Goal: Task Accomplishment & Management: Manage account settings

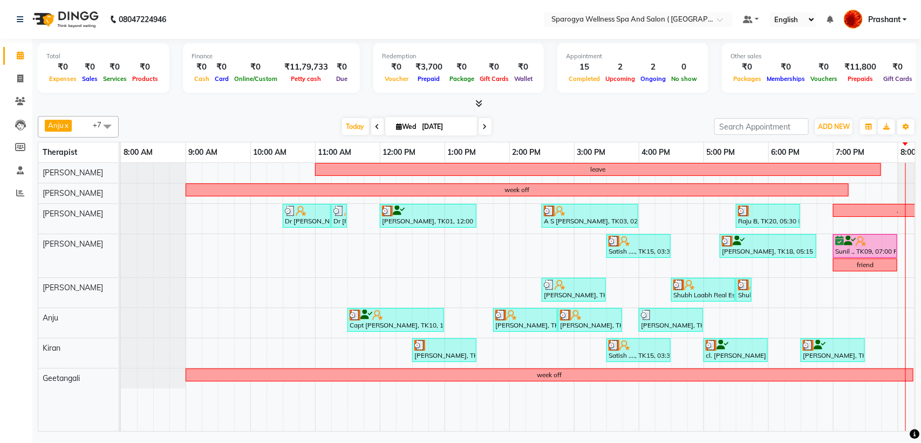
scroll to position [0, 176]
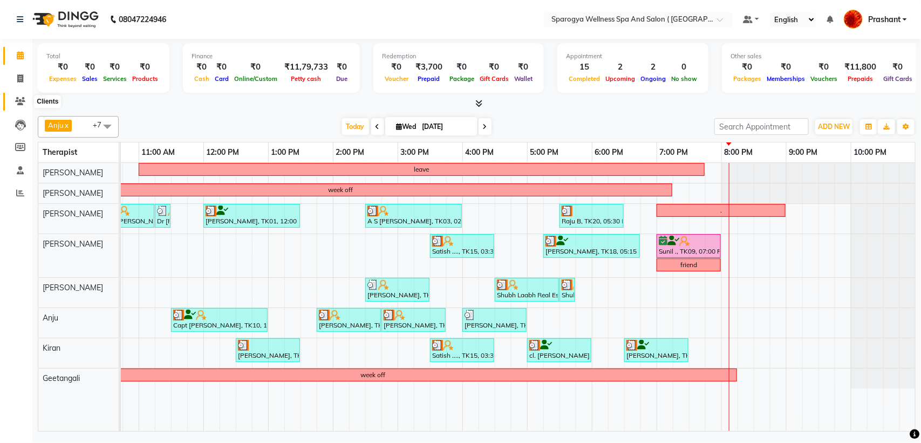
click at [17, 104] on icon at bounding box center [20, 101] width 10 height 8
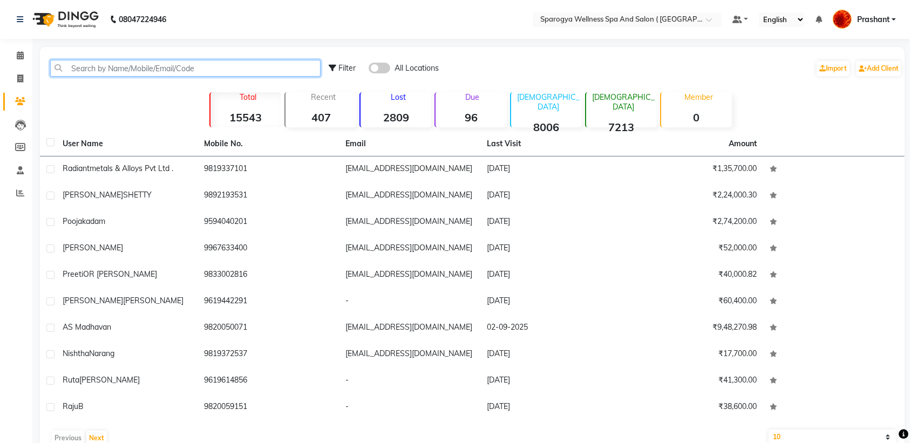
click at [120, 66] on input "text" at bounding box center [185, 68] width 270 height 17
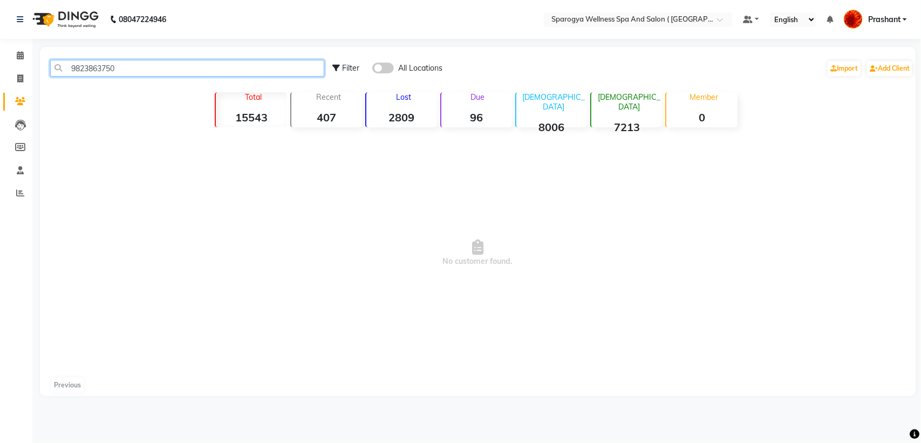
type input "9823863750"
click at [17, 56] on icon at bounding box center [20, 55] width 7 height 8
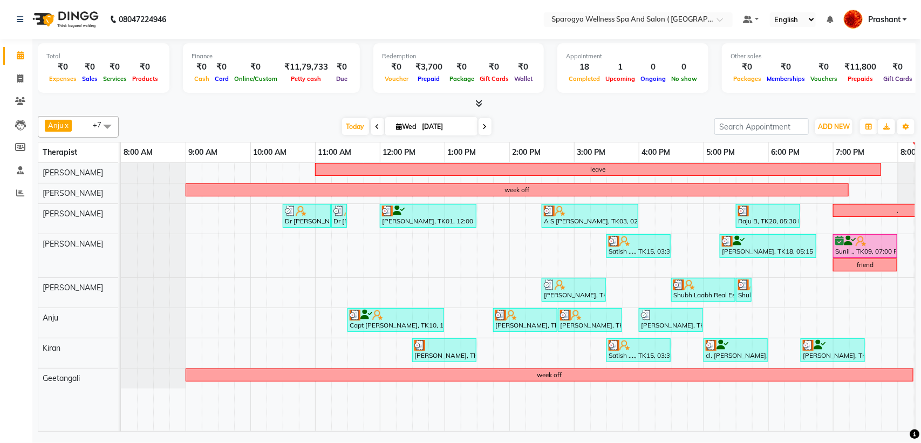
click at [483, 124] on icon at bounding box center [485, 127] width 4 height 6
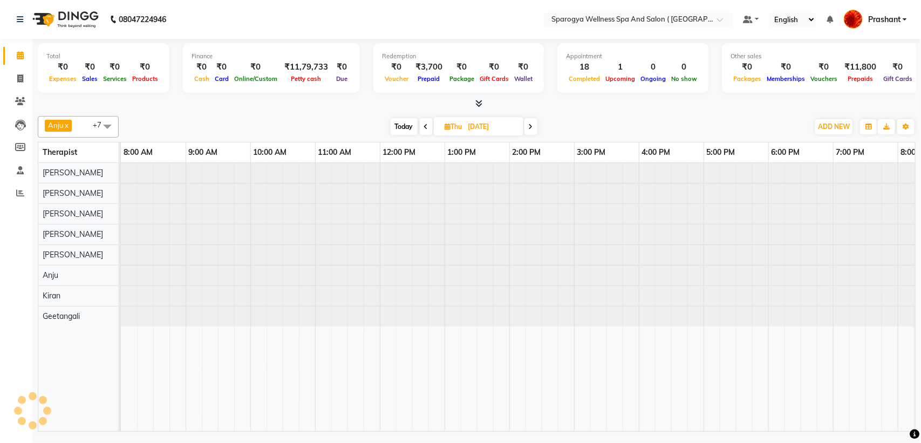
scroll to position [0, 176]
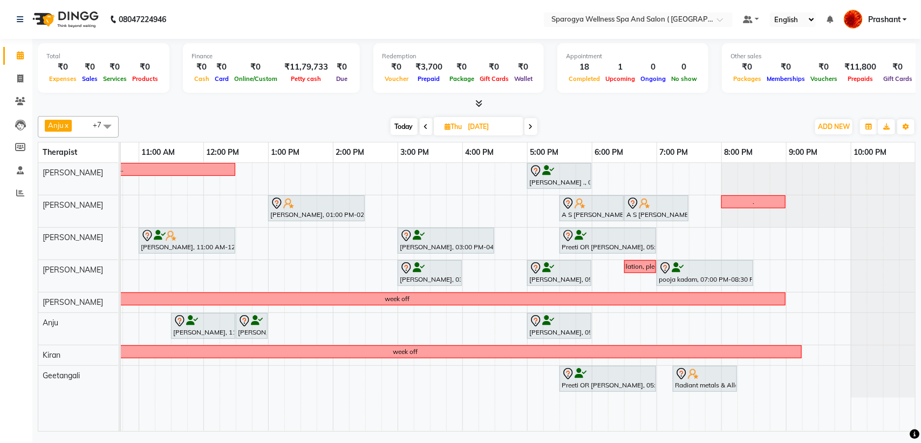
click at [402, 125] on span "Today" at bounding box center [404, 126] width 27 height 17
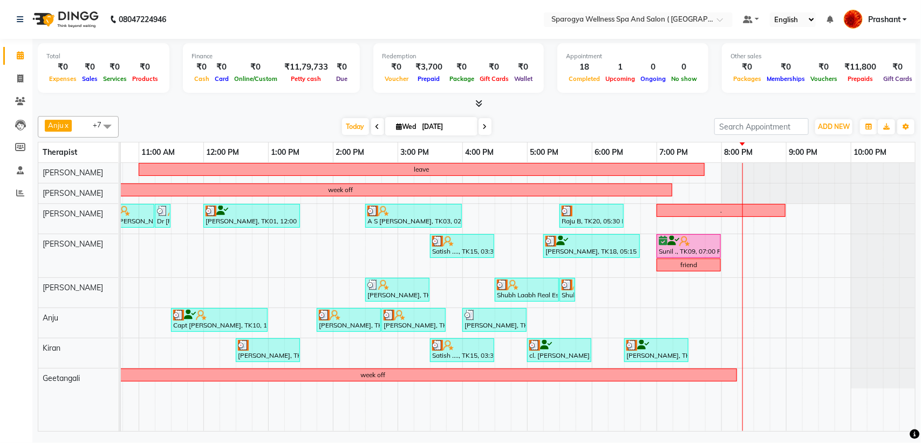
click at [479, 131] on span at bounding box center [484, 126] width 13 height 17
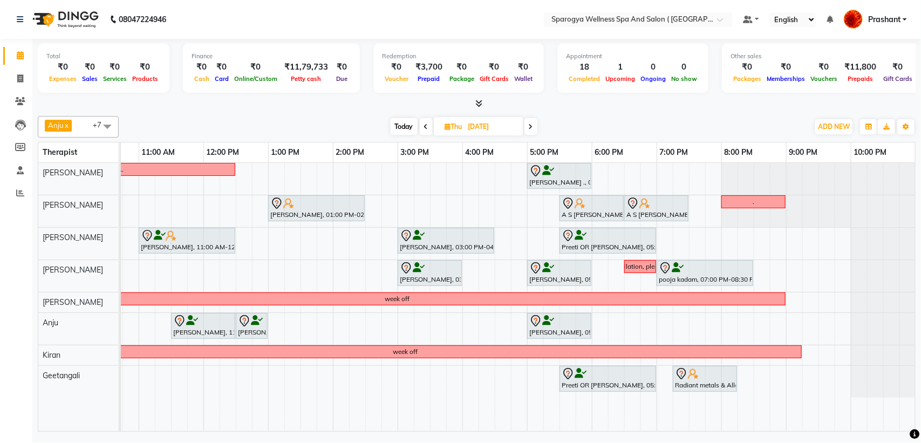
click at [404, 127] on span "Today" at bounding box center [404, 126] width 27 height 17
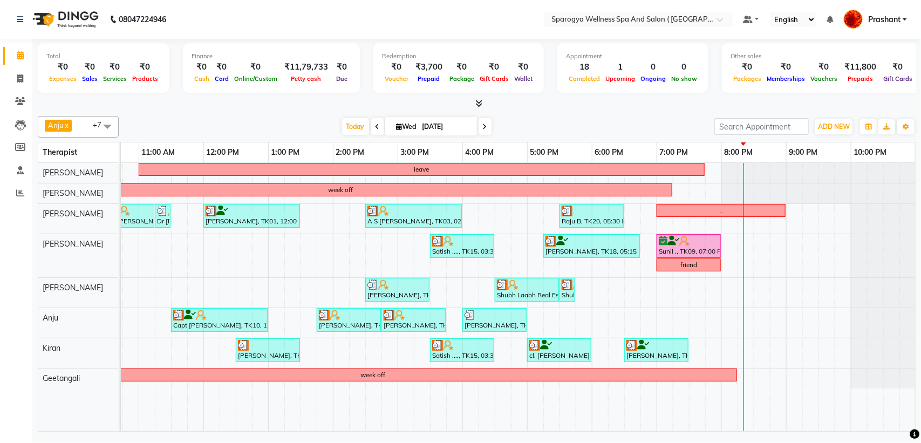
click at [483, 128] on icon at bounding box center [485, 127] width 4 height 6
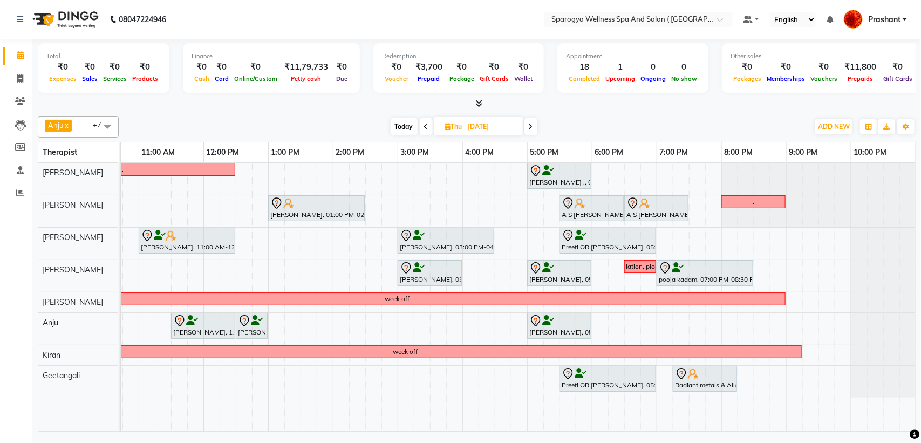
click at [527, 126] on span at bounding box center [530, 126] width 13 height 17
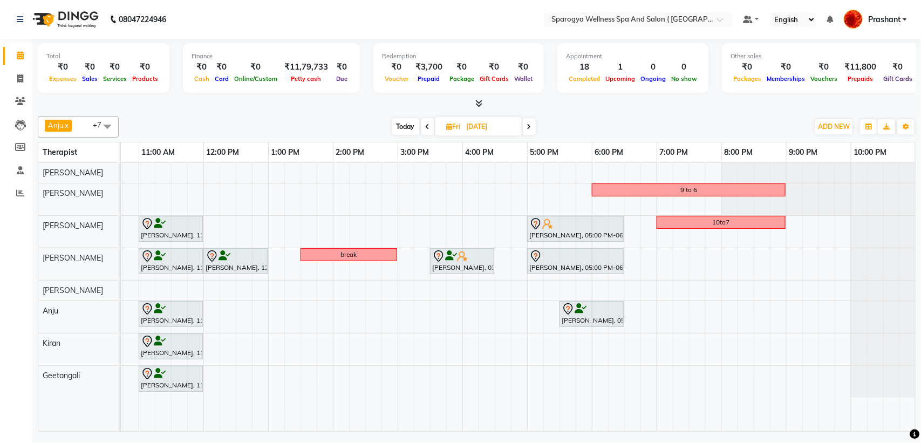
click at [531, 124] on icon at bounding box center [529, 127] width 4 height 6
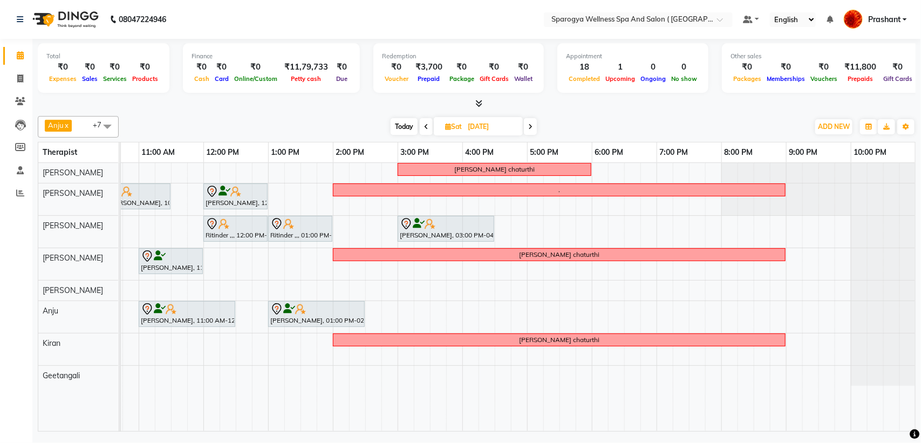
click at [529, 127] on icon at bounding box center [530, 127] width 4 height 6
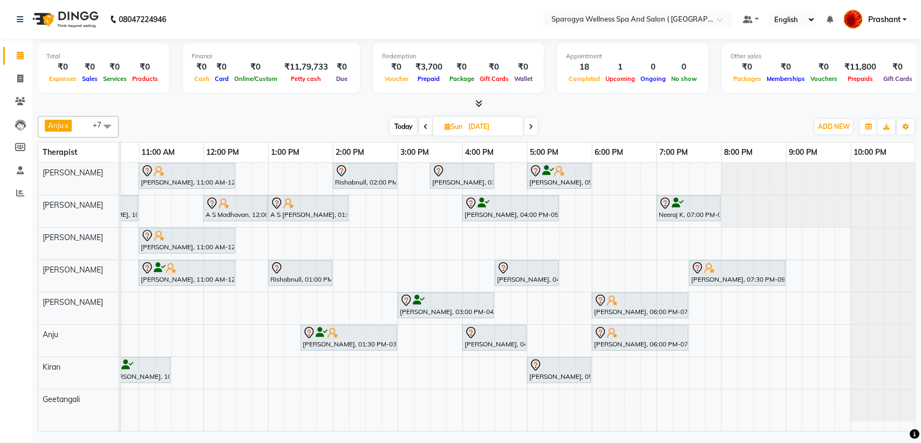
click at [530, 125] on icon at bounding box center [531, 127] width 4 height 6
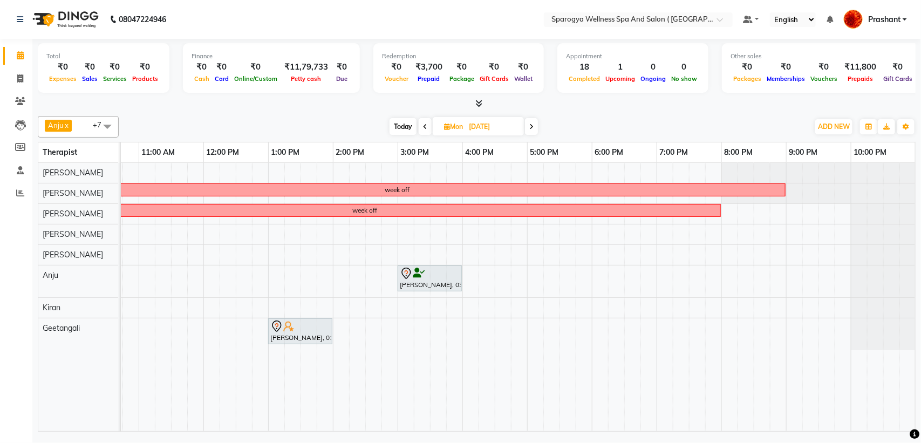
click at [423, 131] on span at bounding box center [425, 126] width 13 height 17
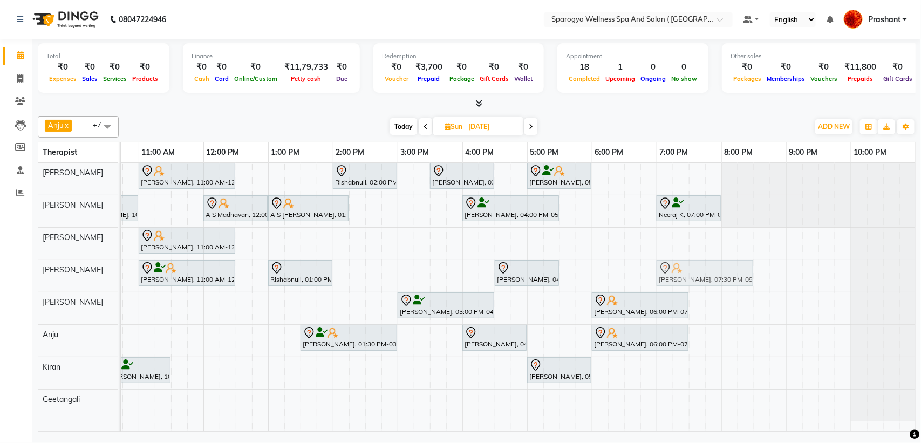
drag, startPoint x: 699, startPoint y: 268, endPoint x: 671, endPoint y: 268, distance: 28.6
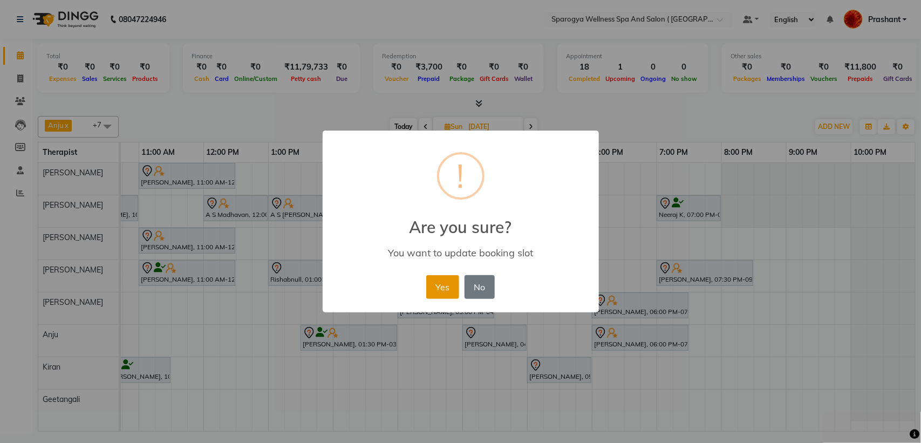
click at [443, 285] on button "Yes" at bounding box center [442, 287] width 33 height 24
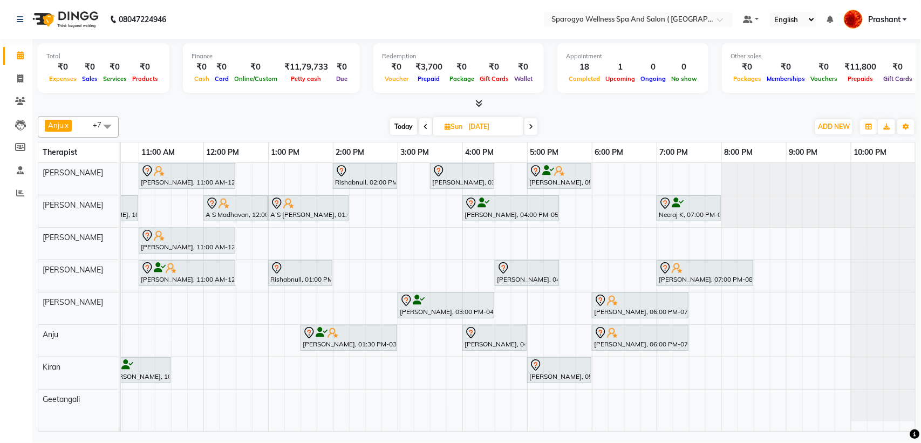
click at [397, 132] on span "Today" at bounding box center [403, 126] width 27 height 17
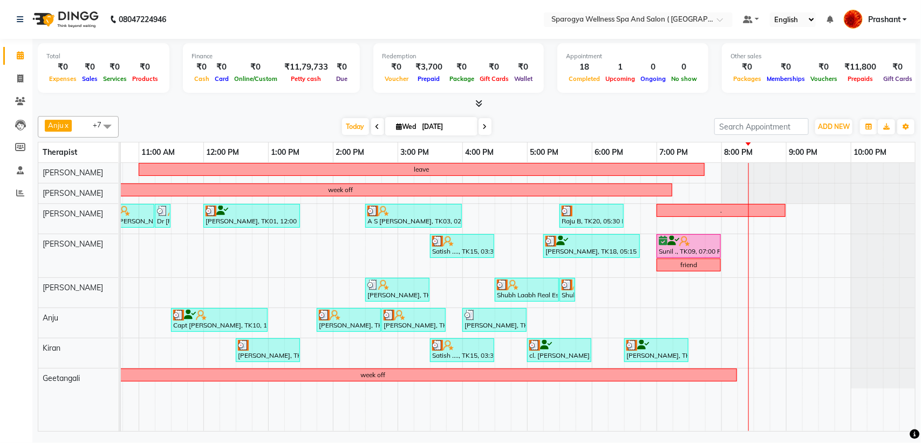
drag, startPoint x: 481, startPoint y: 127, endPoint x: 535, endPoint y: 119, distance: 54.5
click at [535, 119] on div "[DATE] [DATE]" at bounding box center [416, 127] width 585 height 16
click at [478, 123] on span at bounding box center [484, 126] width 13 height 17
type input "[DATE]"
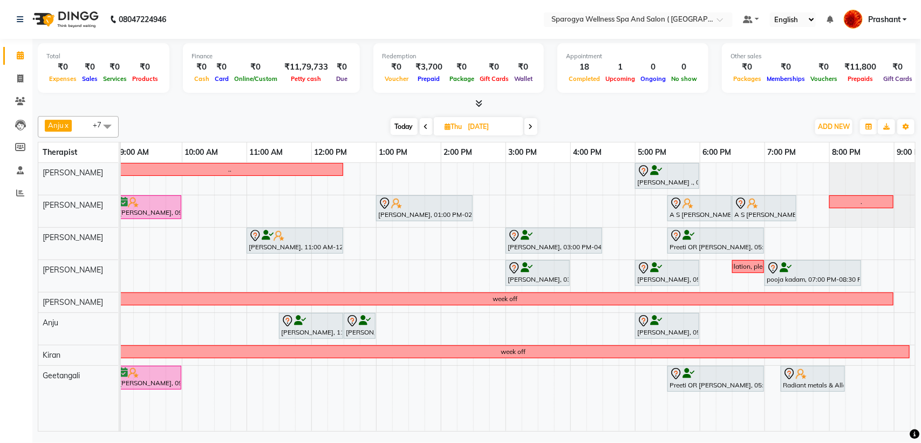
scroll to position [0, 42]
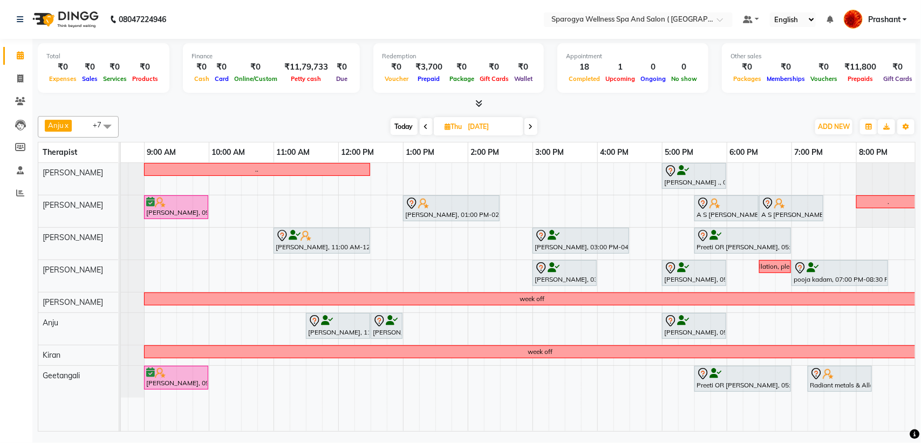
click at [276, 201] on div ".. [PERSON_NAME] ., 05:00 PM-06:00 PM, [DEMOGRAPHIC_DATA] 60 Min [PERSON_NAME],…" at bounding box center [564, 297] width 971 height 268
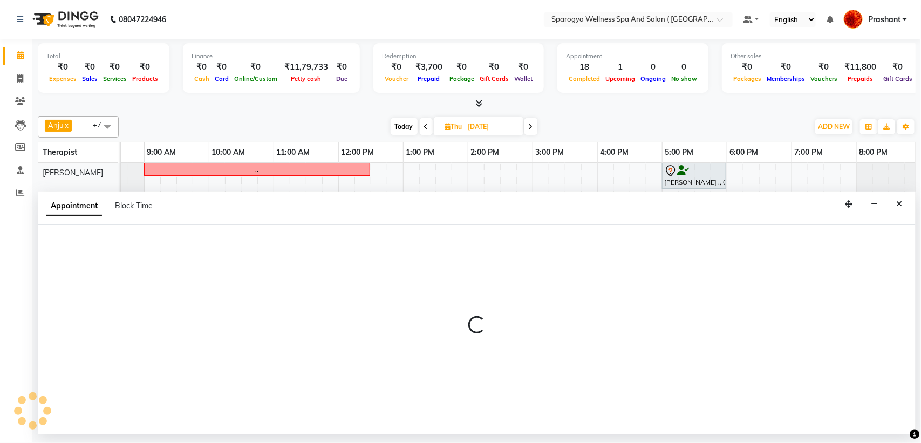
click at [276, 201] on div "Appointment Block Time" at bounding box center [477, 208] width 878 height 33
select select "16562"
select select "660"
select select "tentative"
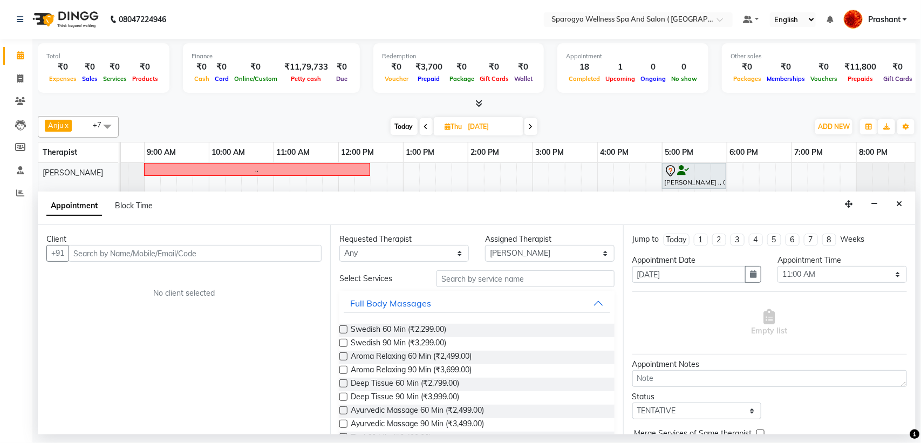
click at [106, 250] on input "text" at bounding box center [195, 253] width 253 height 17
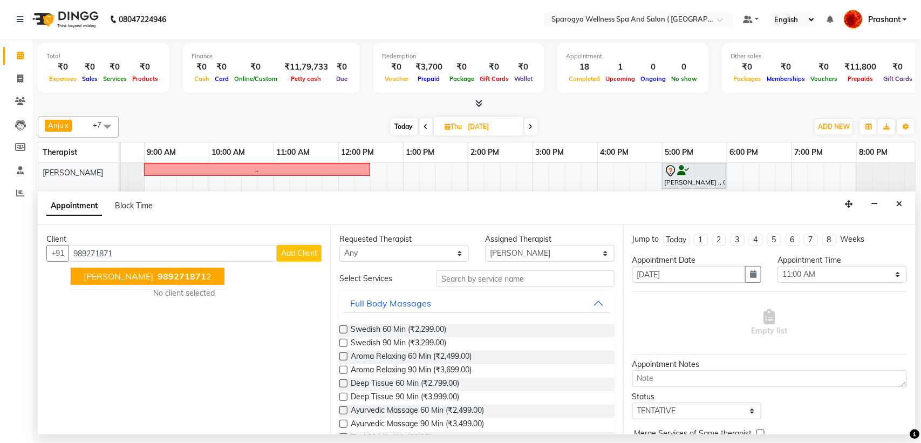
click at [110, 277] on span "[PERSON_NAME]" at bounding box center [119, 276] width 70 height 11
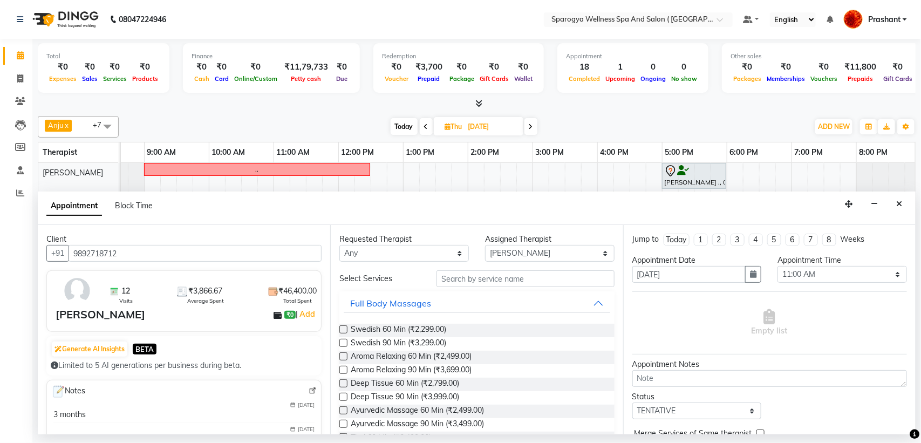
type input "9892718712"
click at [360, 254] on select "Any [PERSON_NAME] Geetangali [PERSON_NAME] Kiran [PERSON_NAME] Rajput [PERSON_N…" at bounding box center [403, 253] width 129 height 17
click at [339, 245] on select "Any [PERSON_NAME] Geetangali [PERSON_NAME] Kiran [PERSON_NAME] Rajput [PERSON_N…" at bounding box center [403, 253] width 129 height 17
click at [449, 250] on select "Any [PERSON_NAME] Geetangali [PERSON_NAME] Kiran [PERSON_NAME] Rajput [PERSON_N…" at bounding box center [403, 253] width 129 height 17
select select "16562"
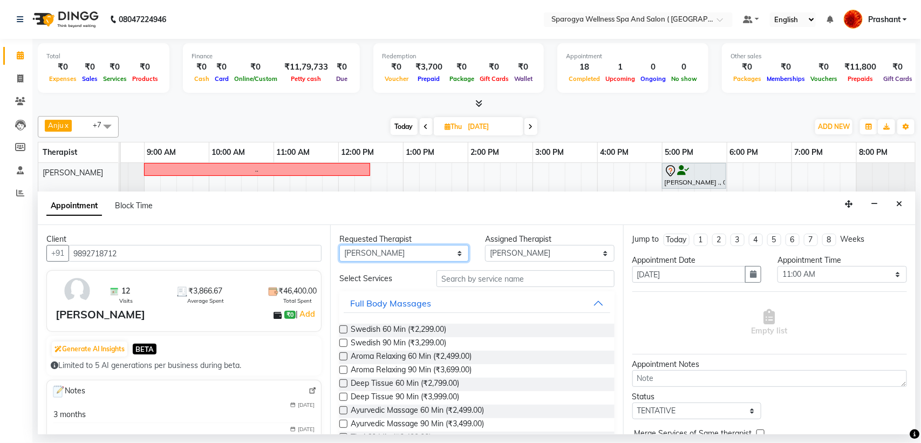
click at [339, 245] on select "Any [PERSON_NAME] Geetangali [PERSON_NAME] Kiran [PERSON_NAME] Rajput [PERSON_N…" at bounding box center [403, 253] width 129 height 17
click at [343, 330] on label at bounding box center [343, 329] width 8 height 8
click at [343, 330] on input "checkbox" at bounding box center [342, 330] width 7 height 7
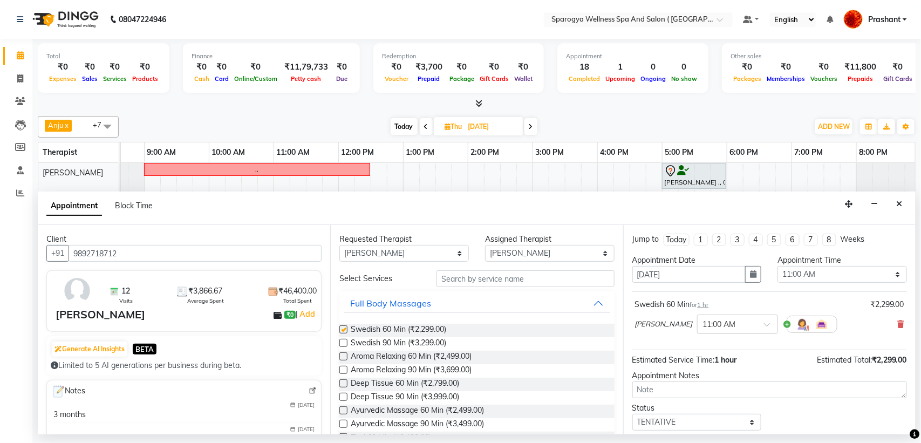
checkbox input "false"
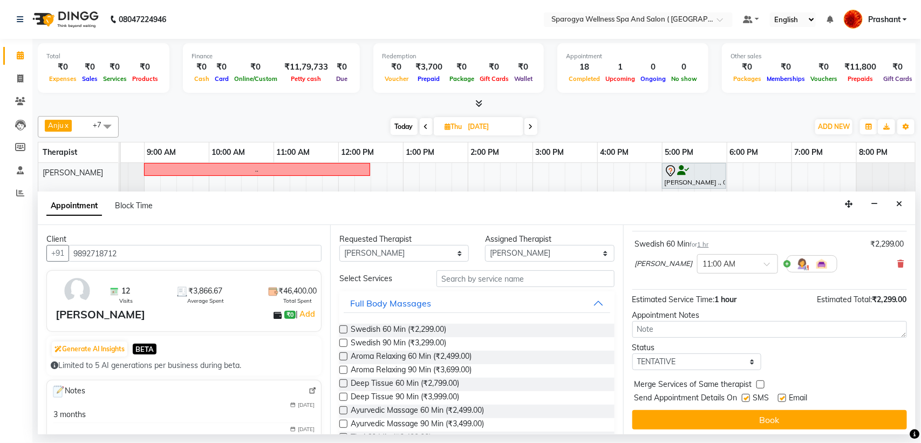
scroll to position [65, 0]
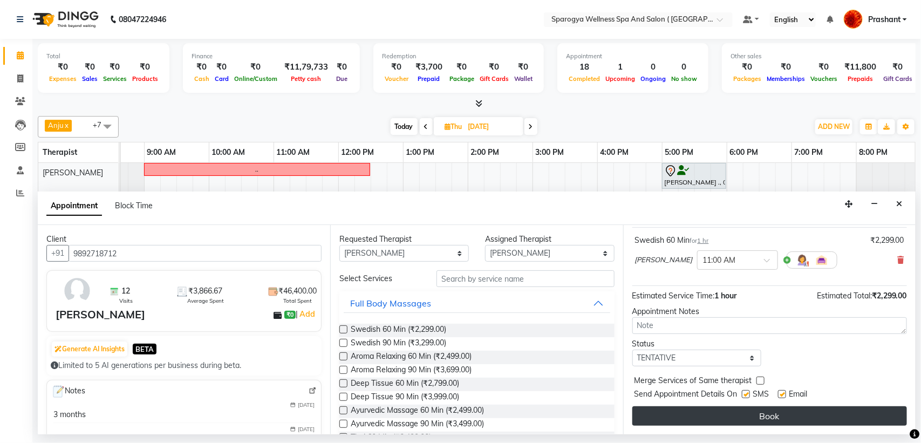
click at [789, 411] on button "Book" at bounding box center [769, 415] width 275 height 19
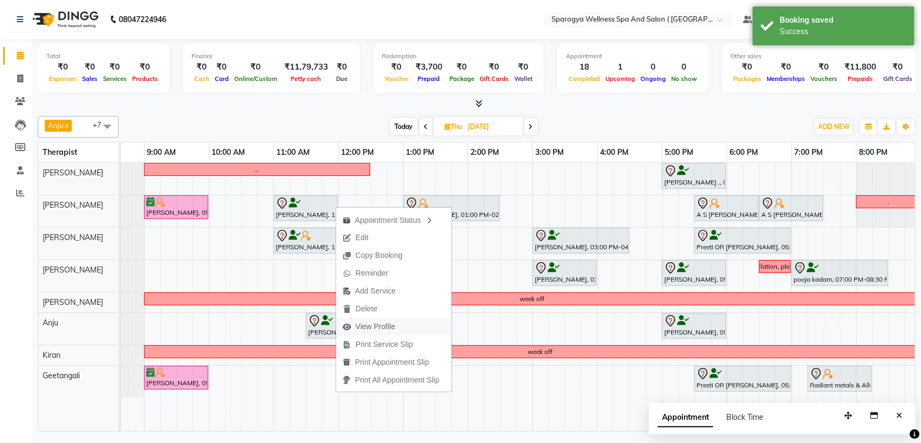
click at [381, 326] on span "View Profile" at bounding box center [375, 326] width 40 height 11
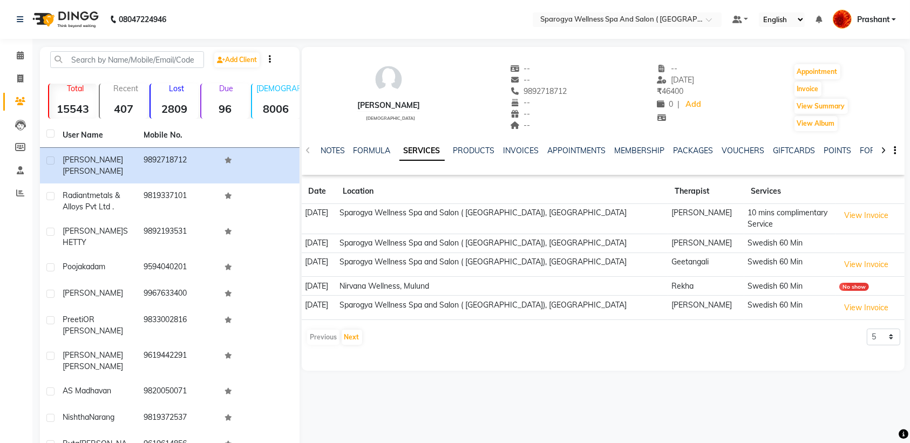
click at [47, 20] on img at bounding box center [65, 19] width 74 height 30
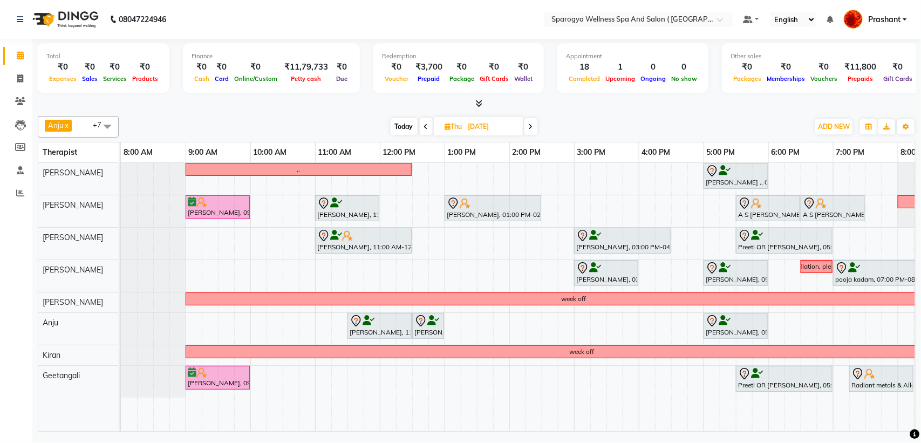
drag, startPoint x: 530, startPoint y: 125, endPoint x: 612, endPoint y: 114, distance: 82.6
click at [612, 114] on div "Anju x [PERSON_NAME] x [PERSON_NAME] x Kiran x [PERSON_NAME] x [PERSON_NAME] x …" at bounding box center [477, 272] width 878 height 320
click at [530, 128] on icon at bounding box center [531, 127] width 4 height 6
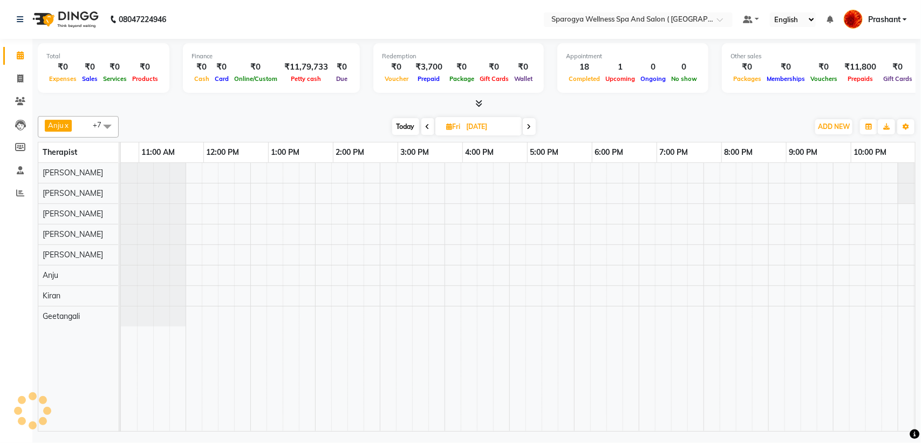
scroll to position [0, 176]
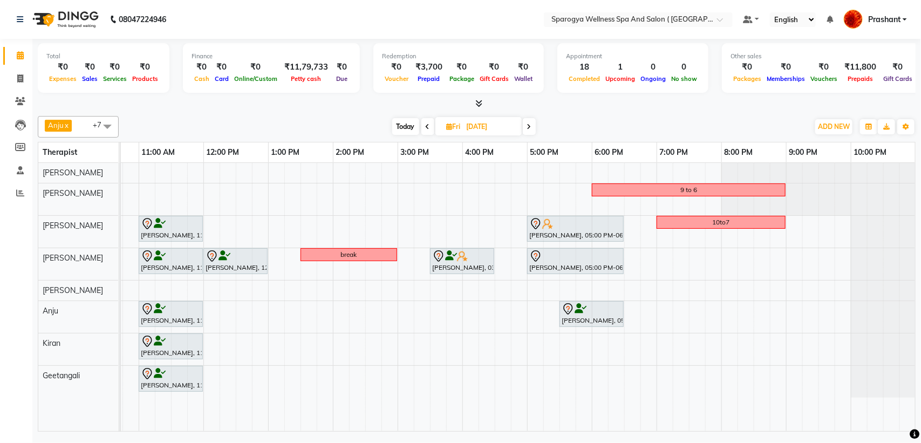
click at [527, 124] on icon at bounding box center [529, 127] width 4 height 6
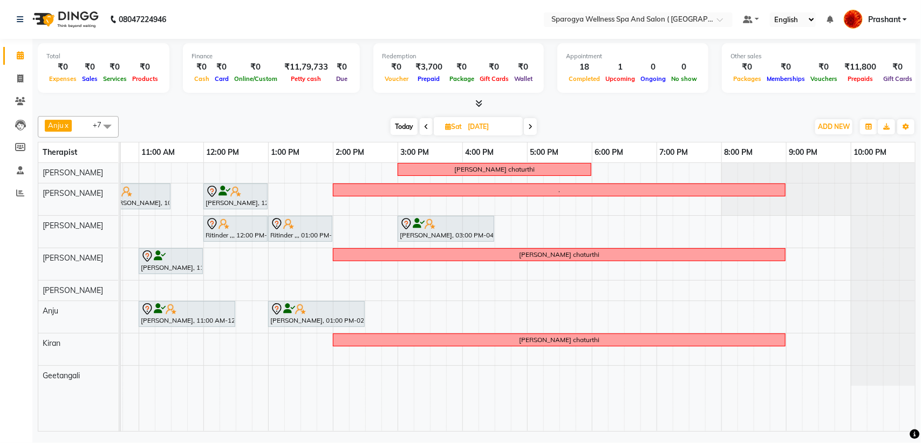
click at [527, 124] on span at bounding box center [530, 126] width 13 height 17
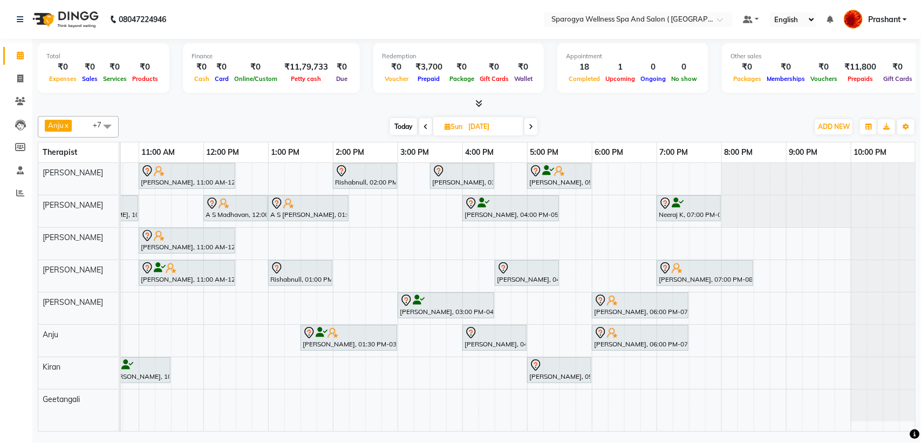
click at [424, 130] on icon at bounding box center [425, 127] width 4 height 6
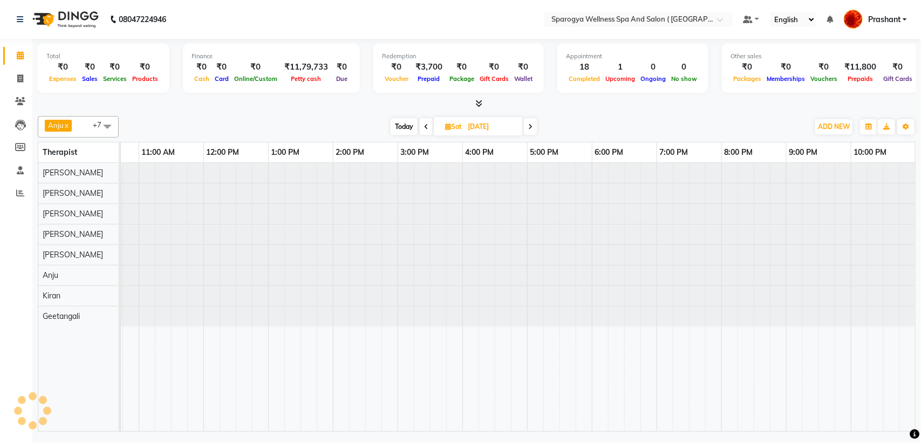
click at [424, 127] on icon at bounding box center [426, 127] width 4 height 6
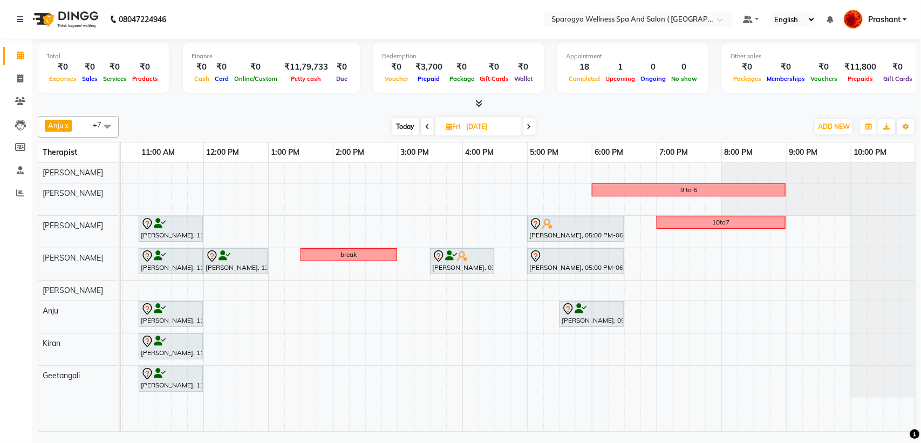
click at [529, 122] on span at bounding box center [529, 126] width 13 height 17
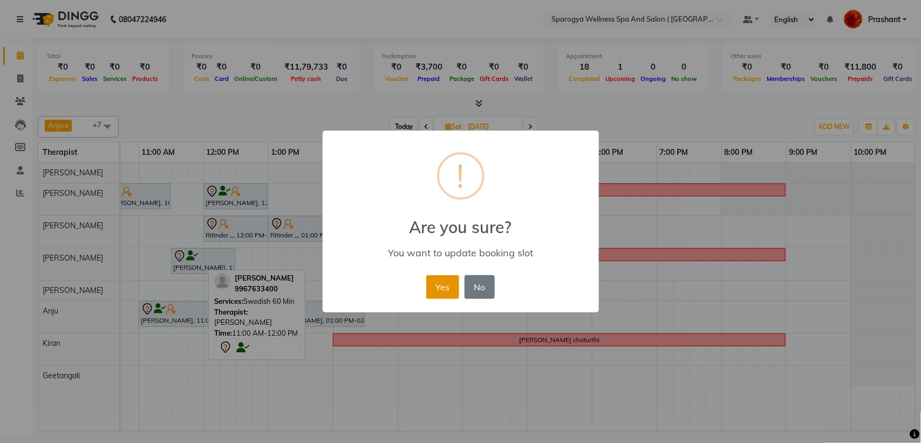
click at [446, 285] on button "Yes" at bounding box center [442, 287] width 33 height 24
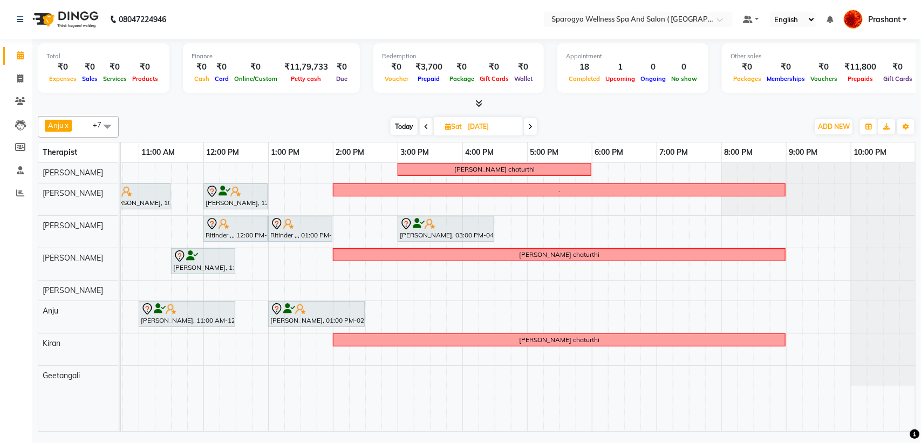
click at [402, 128] on span "Today" at bounding box center [404, 126] width 27 height 17
type input "[DATE]"
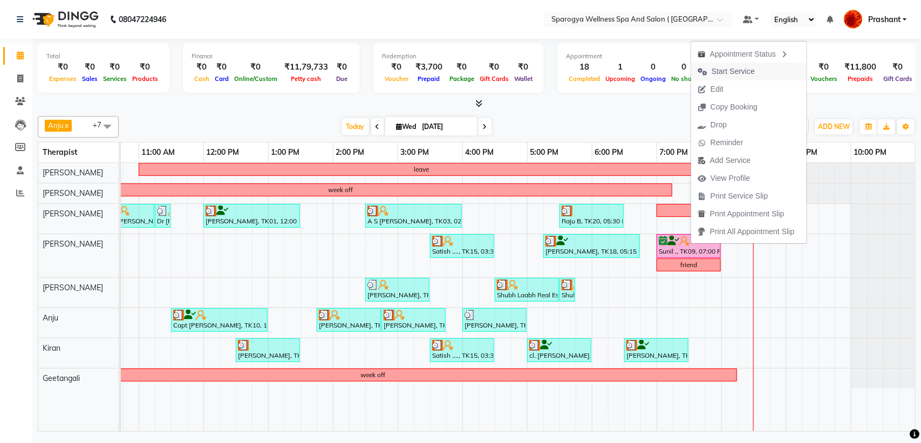
click at [737, 70] on span "Start Service" at bounding box center [733, 71] width 43 height 11
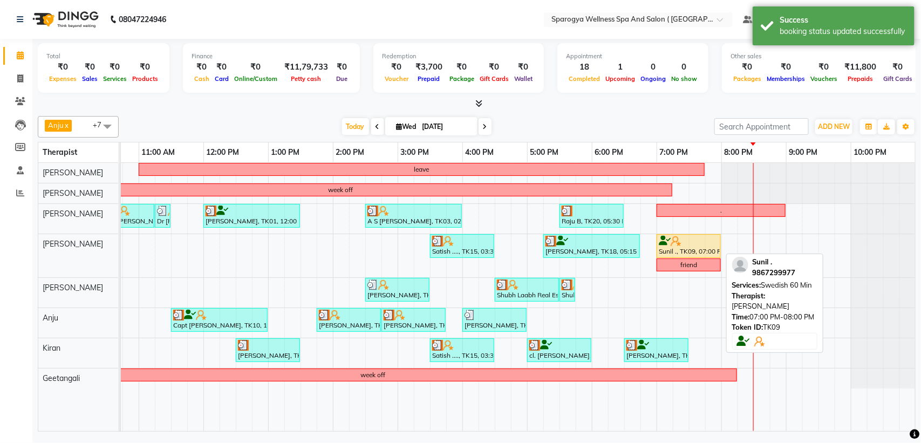
click at [700, 249] on div "Sunil ., TK09, 07:00 PM-08:00 PM, Swedish 60 Min" at bounding box center [689, 246] width 62 height 20
click at [700, 251] on div "Sunil ., TK09, 07:00 PM-08:00 PM, Swedish 60 Min" at bounding box center [689, 246] width 62 height 20
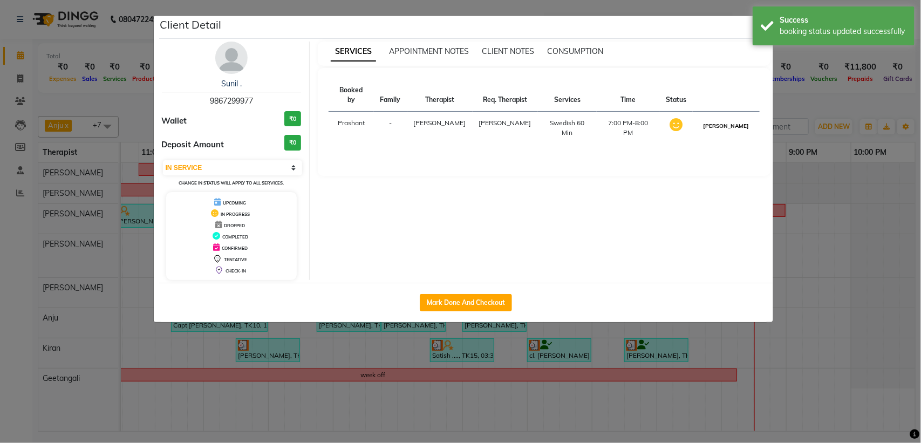
click at [735, 119] on button "[PERSON_NAME]" at bounding box center [725, 125] width 51 height 13
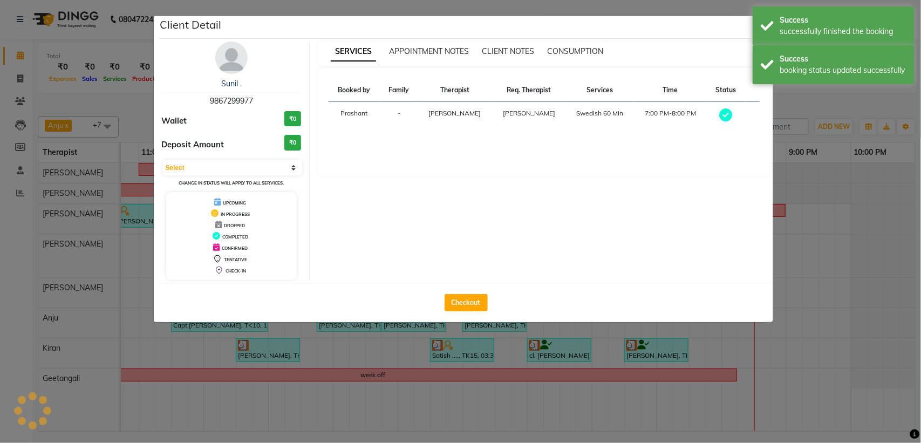
select select "3"
click at [770, 250] on div "SERVICES APPOINTMENT NOTES CLIENT NOTES CONSUMPTION Booked by Family Therapist …" at bounding box center [544, 161] width 469 height 238
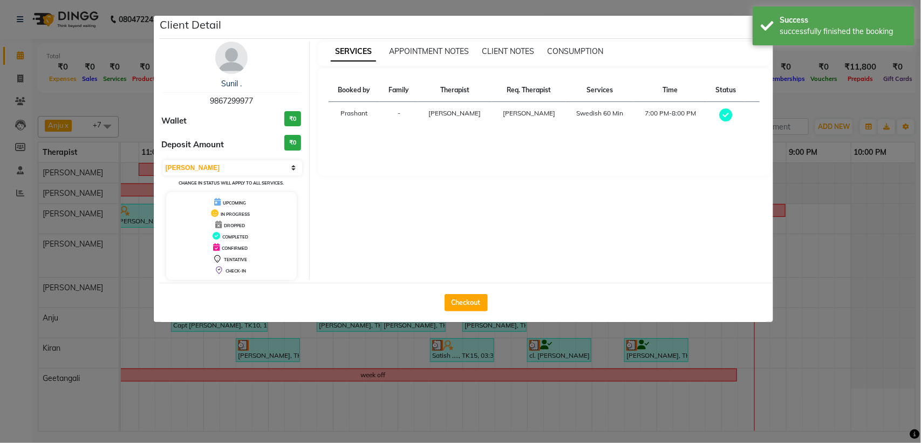
click at [802, 224] on ngb-modal-window "Client Detail Sunil . 9867299977 Wallet ₹0 Deposit Amount ₹0 Select MARK DONE U…" at bounding box center [460, 221] width 921 height 443
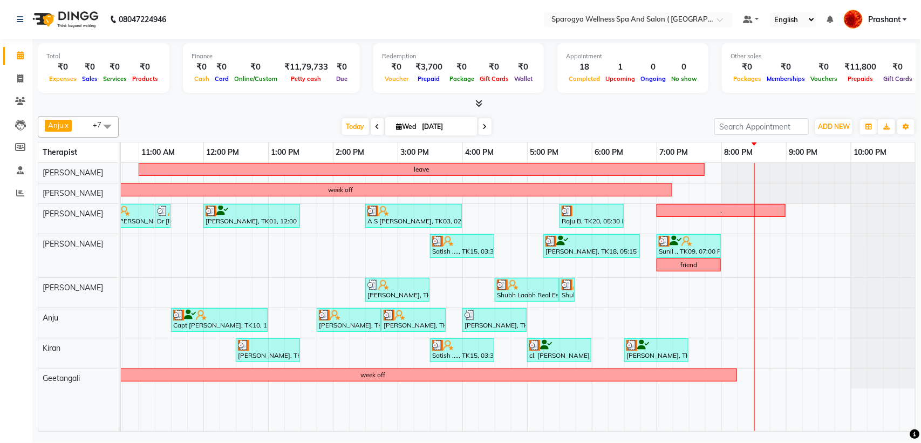
click at [483, 124] on icon at bounding box center [485, 127] width 4 height 6
type input "[DATE]"
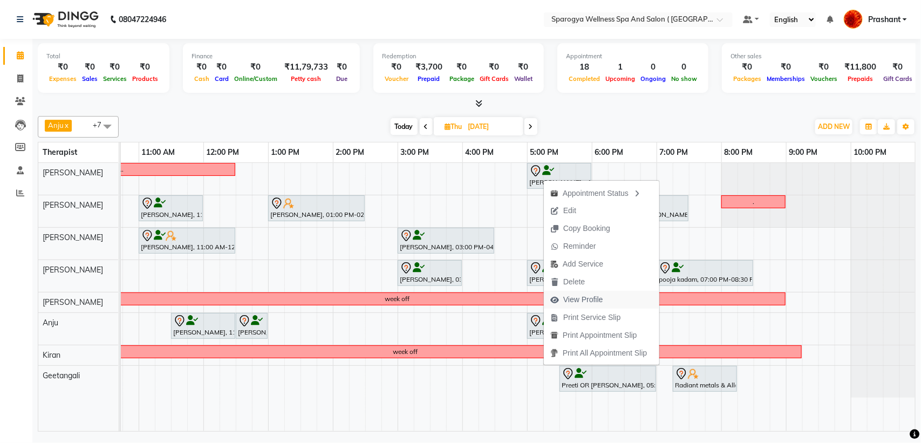
click at [589, 298] on span "View Profile" at bounding box center [583, 299] width 40 height 11
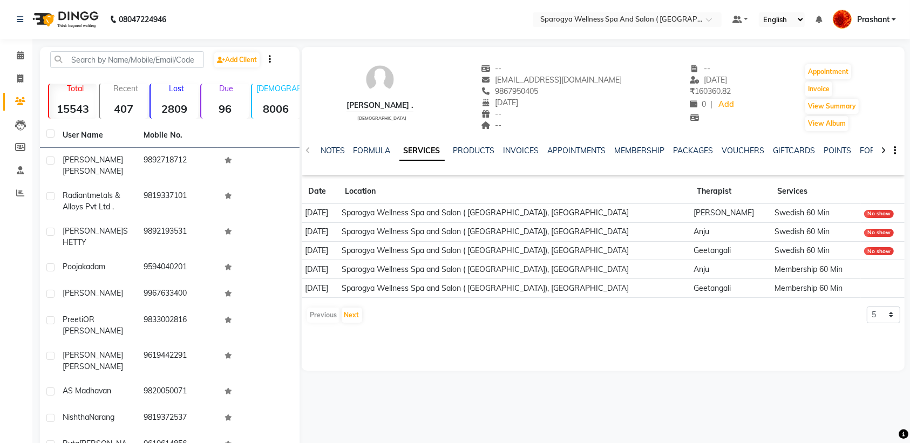
click at [49, 18] on img at bounding box center [65, 19] width 74 height 30
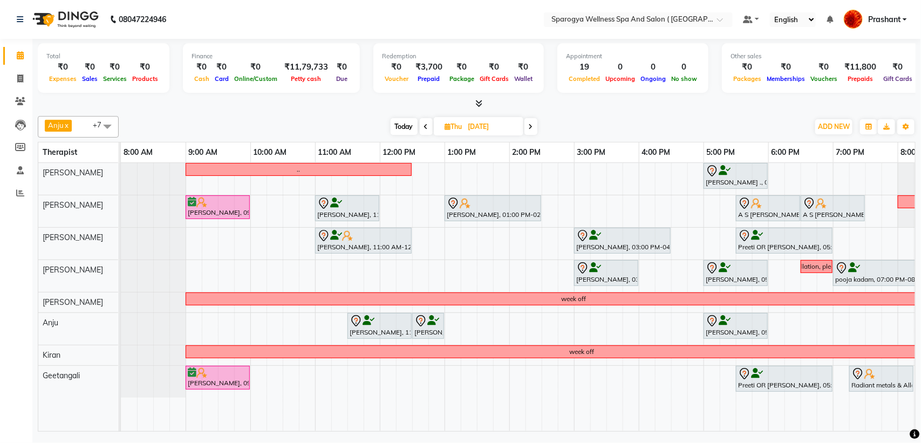
click at [402, 125] on span "Today" at bounding box center [404, 126] width 27 height 17
type input "[DATE]"
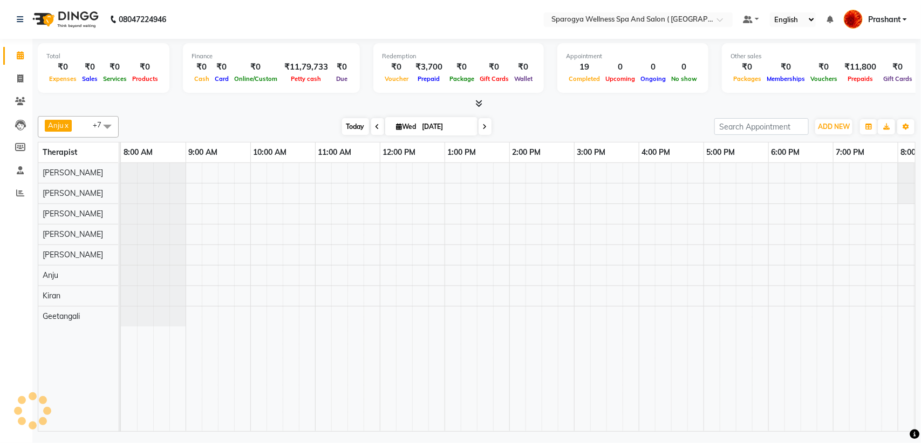
scroll to position [0, 176]
